Goal: Information Seeking & Learning: Learn about a topic

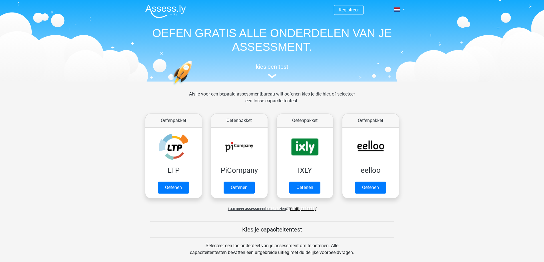
click at [304, 209] on link "Bekijk per bedrijf" at bounding box center [303, 209] width 26 height 4
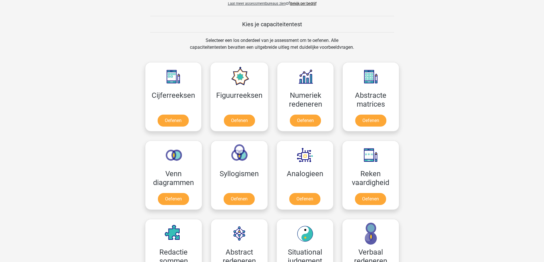
scroll to position [183, 0]
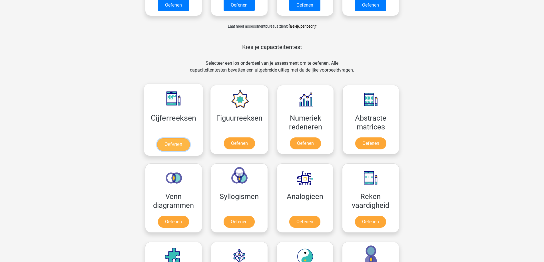
click at [174, 145] on link "Oefenen" at bounding box center [173, 144] width 33 height 13
click at [247, 145] on link "Oefenen" at bounding box center [239, 144] width 33 height 13
click at [369, 145] on link "Oefenen" at bounding box center [370, 144] width 33 height 13
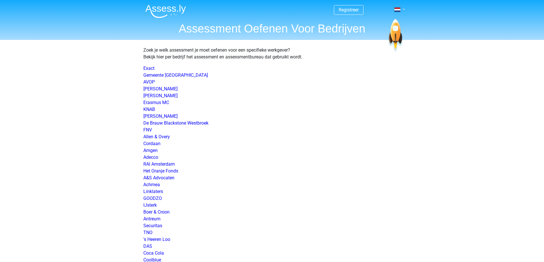
click at [403, 9] on link at bounding box center [397, 9] width 11 height 7
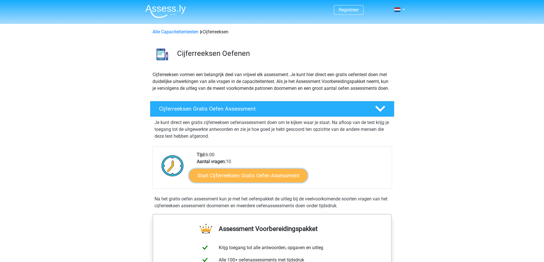
click at [242, 182] on link "Start Cijferreeksen Gratis Oefen Assessment" at bounding box center [248, 176] width 118 height 14
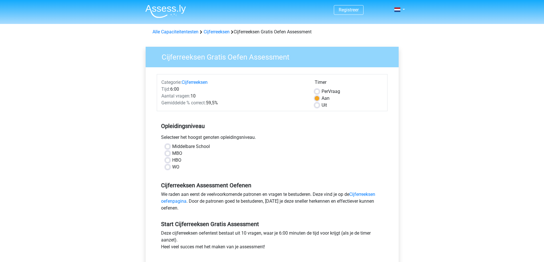
click at [172, 147] on label "Middelbare School" at bounding box center [191, 146] width 38 height 7
click at [168, 147] on input "Middelbare School" at bounding box center [167, 146] width 5 height 6
radio input "true"
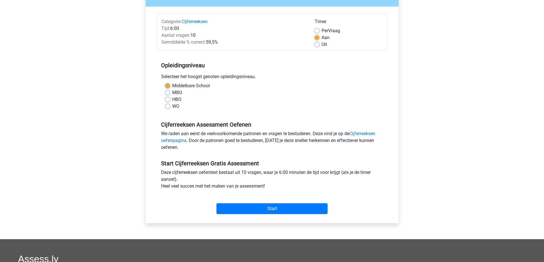
scroll to position [99, 0]
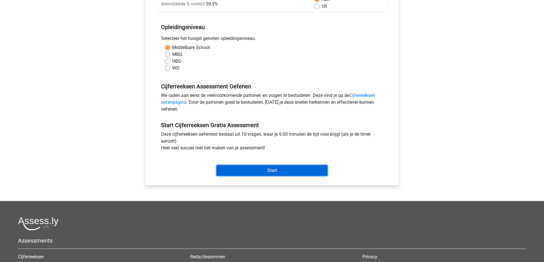
click at [274, 172] on input "Start" at bounding box center [271, 170] width 111 height 11
click at [250, 169] on input "Start" at bounding box center [271, 170] width 111 height 11
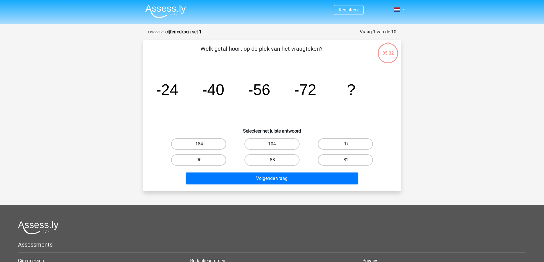
click at [264, 160] on label "-88" at bounding box center [271, 159] width 55 height 11
click at [272, 160] on input "-88" at bounding box center [274, 162] width 4 height 4
radio input "true"
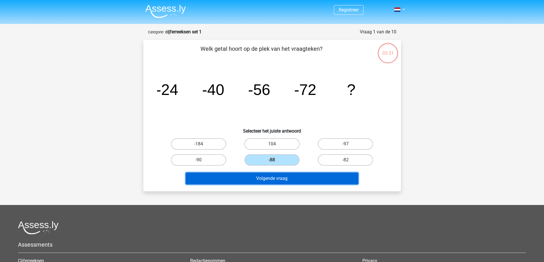
click at [270, 180] on button "Volgende vraag" at bounding box center [272, 179] width 173 height 12
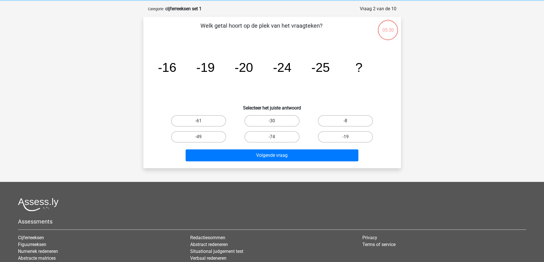
scroll to position [29, 0]
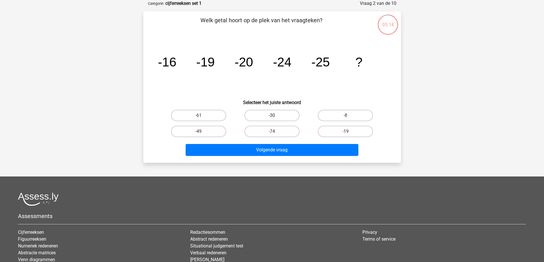
click at [275, 113] on label "-30" at bounding box center [271, 115] width 55 height 11
click at [275, 116] on input "-30" at bounding box center [274, 118] width 4 height 4
radio input "true"
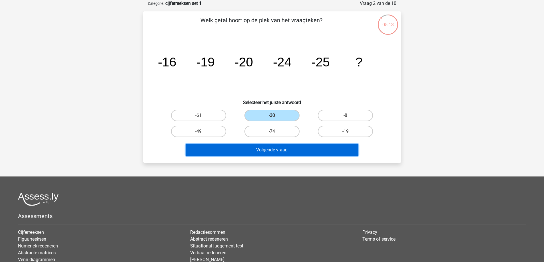
click at [269, 150] on button "Volgende vraag" at bounding box center [272, 150] width 173 height 12
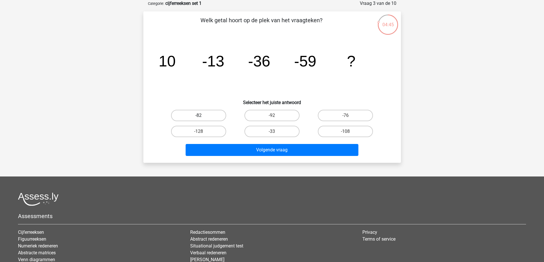
click at [200, 113] on label "-82" at bounding box center [198, 115] width 55 height 11
click at [200, 116] on input "-82" at bounding box center [200, 118] width 4 height 4
radio input "true"
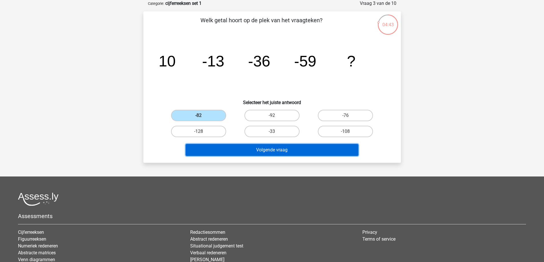
click at [271, 153] on button "Volgende vraag" at bounding box center [272, 150] width 173 height 12
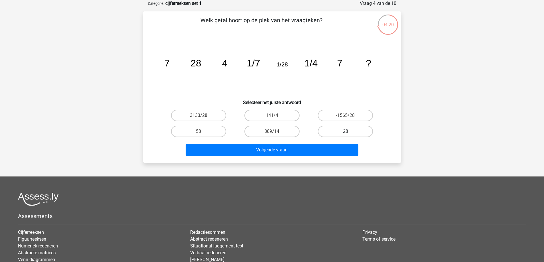
click at [355, 134] on label "28" at bounding box center [345, 131] width 55 height 11
click at [349, 134] on input "28" at bounding box center [347, 134] width 4 height 4
radio input "true"
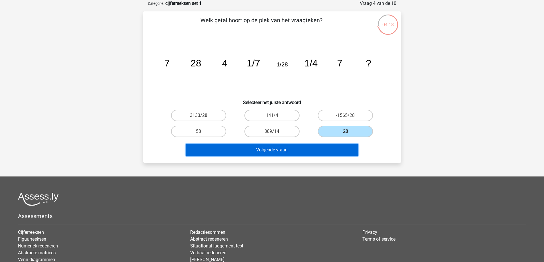
click at [295, 153] on button "Volgende vraag" at bounding box center [272, 150] width 173 height 12
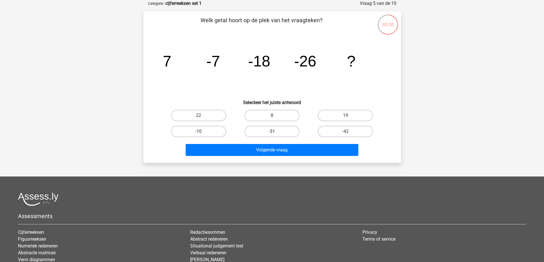
click at [268, 130] on label "-31" at bounding box center [271, 131] width 55 height 11
click at [272, 132] on input "-31" at bounding box center [274, 134] width 4 height 4
radio input "true"
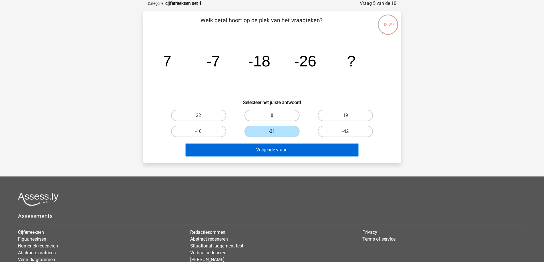
click at [266, 150] on button "Volgende vraag" at bounding box center [272, 150] width 173 height 12
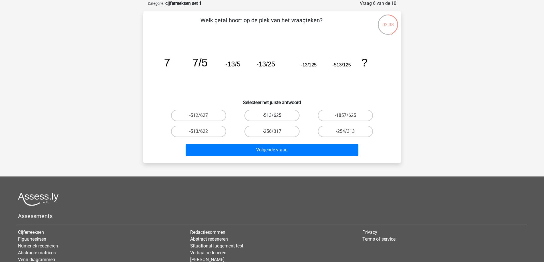
click at [269, 117] on label "-513/625" at bounding box center [271, 115] width 55 height 11
click at [272, 117] on input "-513/625" at bounding box center [274, 118] width 4 height 4
radio input "true"
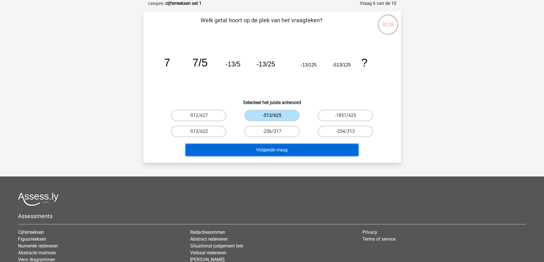
click at [273, 152] on button "Volgende vraag" at bounding box center [272, 150] width 173 height 12
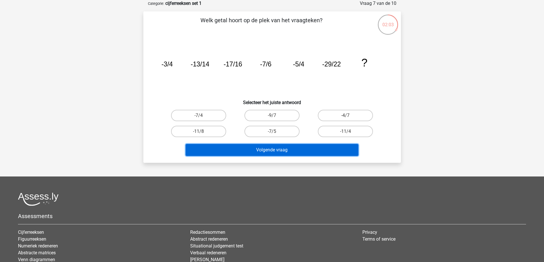
click at [256, 145] on button "Volgende vraag" at bounding box center [272, 150] width 173 height 12
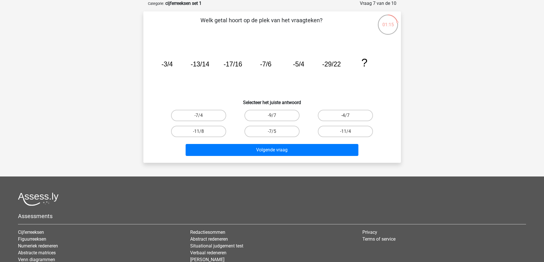
click at [216, 84] on icon "image/svg+xml -3/4 -13/14 -17/16 -7/6 -5/4 -29/22 ?" at bounding box center [272, 67] width 230 height 58
click at [338, 114] on label "-4/7" at bounding box center [345, 115] width 55 height 11
click at [345, 116] on input "-4/7" at bounding box center [347, 118] width 4 height 4
radio input "true"
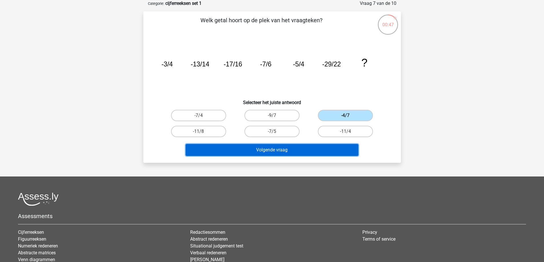
click at [269, 148] on button "Volgende vraag" at bounding box center [272, 150] width 173 height 12
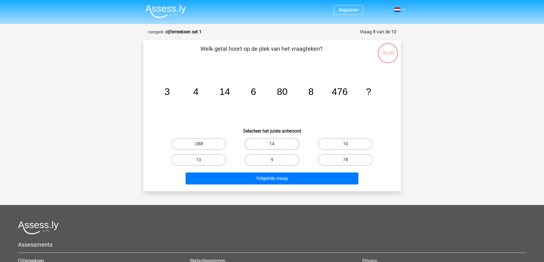
scroll to position [29, 0]
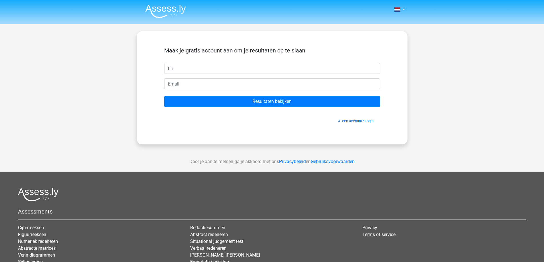
type input "[PERSON_NAME]"
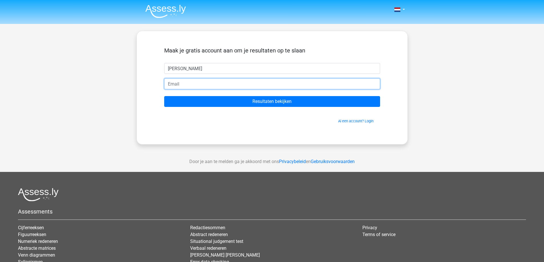
click at [172, 85] on input "email" at bounding box center [272, 84] width 216 height 11
type input "[EMAIL_ADDRESS][DOMAIN_NAME]"
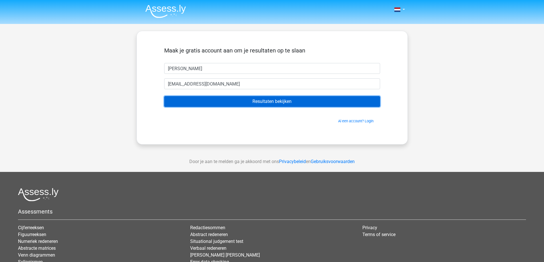
click at [252, 102] on input "Resultaten bekijken" at bounding box center [272, 101] width 216 height 11
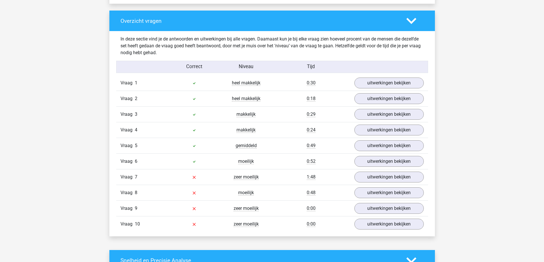
scroll to position [419, 0]
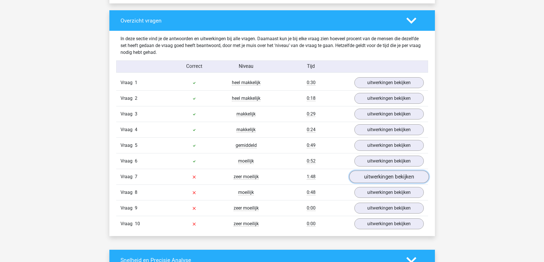
click at [386, 176] on link "uitwerkingen bekijken" at bounding box center [389, 177] width 80 height 13
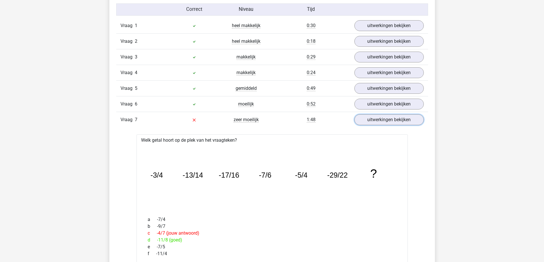
scroll to position [487, 0]
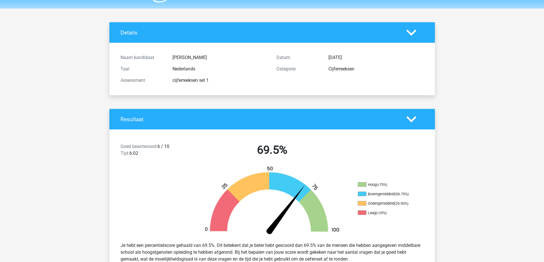
scroll to position [0, 0]
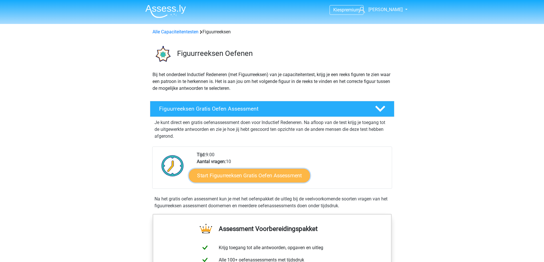
click at [246, 180] on link "Start Figuurreeksen Gratis Oefen Assessment" at bounding box center [249, 176] width 121 height 14
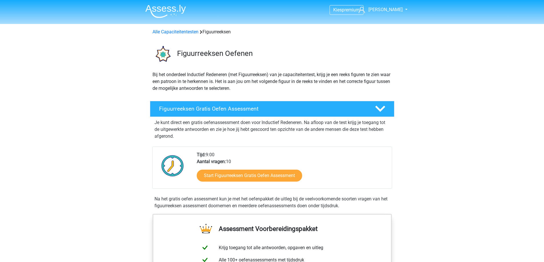
drag, startPoint x: 545, startPoint y: 47, endPoint x: 547, endPoint y: 39, distance: 7.5
drag, startPoint x: 547, startPoint y: 39, endPoint x: 546, endPoint y: 58, distance: 18.9
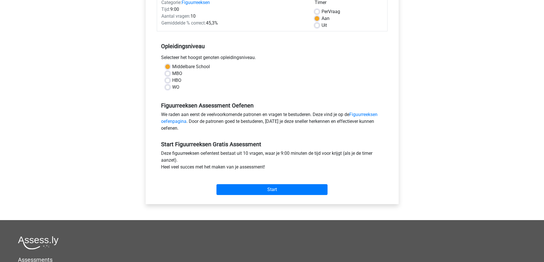
scroll to position [88, 0]
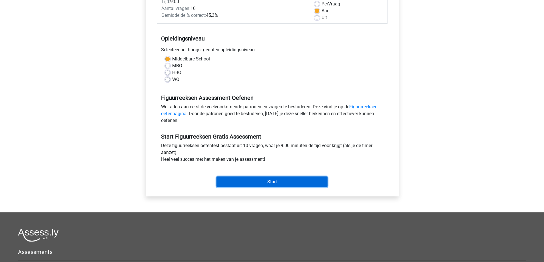
click at [289, 180] on input "Start" at bounding box center [271, 182] width 111 height 11
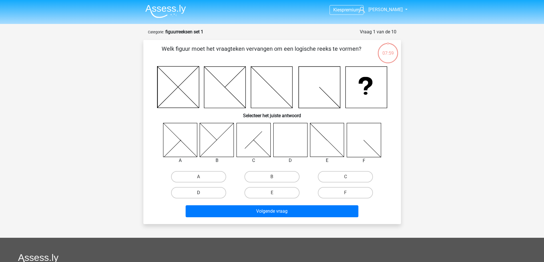
click at [206, 190] on label "D" at bounding box center [198, 192] width 55 height 11
click at [202, 193] on input "D" at bounding box center [200, 195] width 4 height 4
radio input "true"
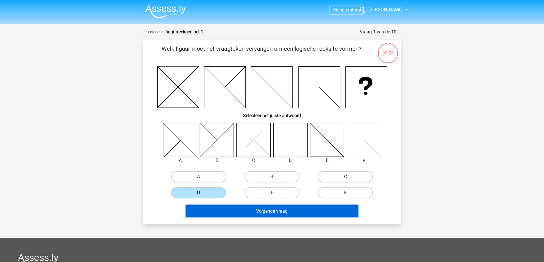
click at [256, 212] on button "Volgende vraag" at bounding box center [272, 212] width 173 height 12
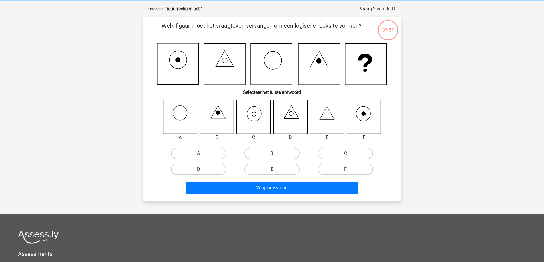
scroll to position [29, 0]
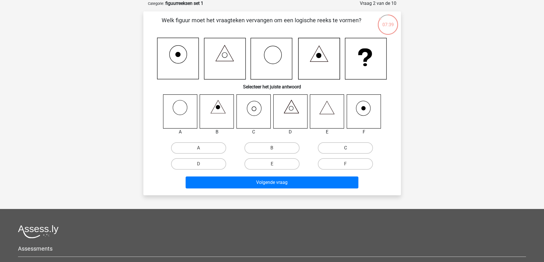
click at [332, 148] on label "C" at bounding box center [345, 147] width 55 height 11
click at [345, 148] on input "C" at bounding box center [347, 150] width 4 height 4
radio input "true"
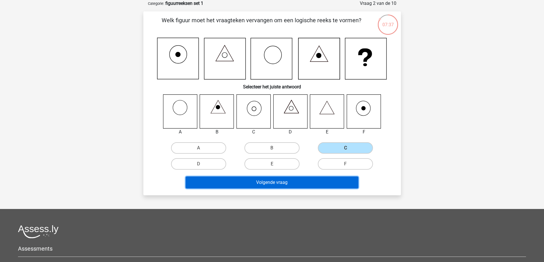
click at [275, 180] on button "Volgende vraag" at bounding box center [272, 183] width 173 height 12
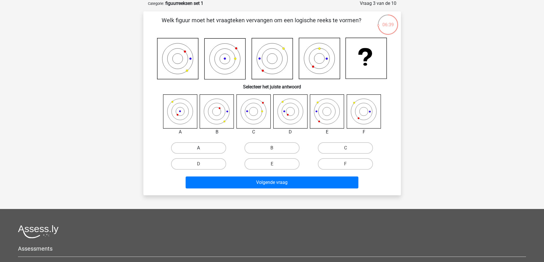
click at [203, 150] on label "A" at bounding box center [198, 147] width 55 height 11
click at [202, 150] on input "A" at bounding box center [200, 150] width 4 height 4
radio input "true"
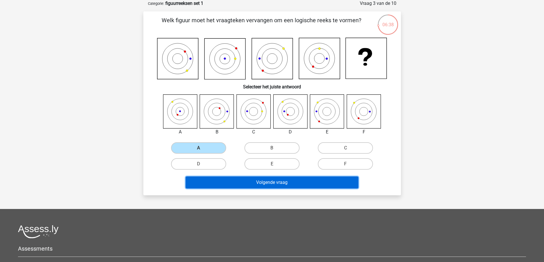
click at [260, 183] on button "Volgende vraag" at bounding box center [272, 183] width 173 height 12
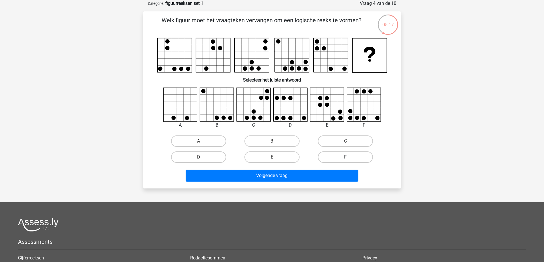
click at [339, 158] on label "F" at bounding box center [345, 157] width 55 height 11
click at [345, 158] on input "F" at bounding box center [347, 159] width 4 height 4
radio input "true"
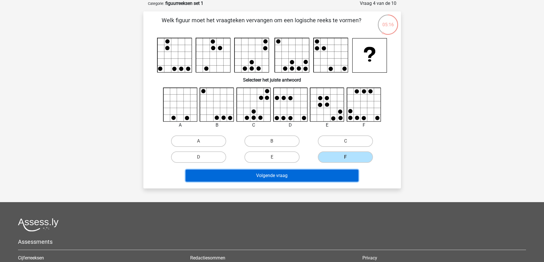
click at [298, 171] on button "Volgende vraag" at bounding box center [272, 176] width 173 height 12
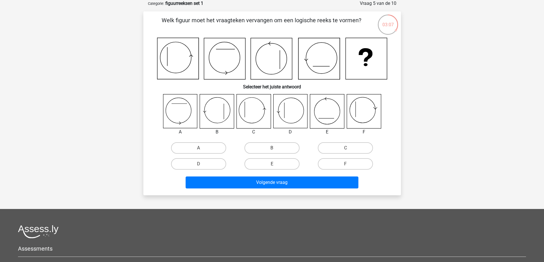
click at [348, 165] on input "F" at bounding box center [347, 166] width 4 height 4
radio input "true"
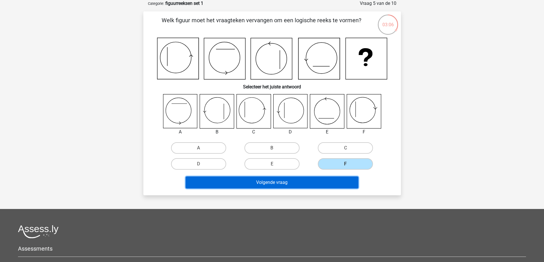
click at [301, 180] on button "Volgende vraag" at bounding box center [272, 183] width 173 height 12
